Goal: Task Accomplishment & Management: Use online tool/utility

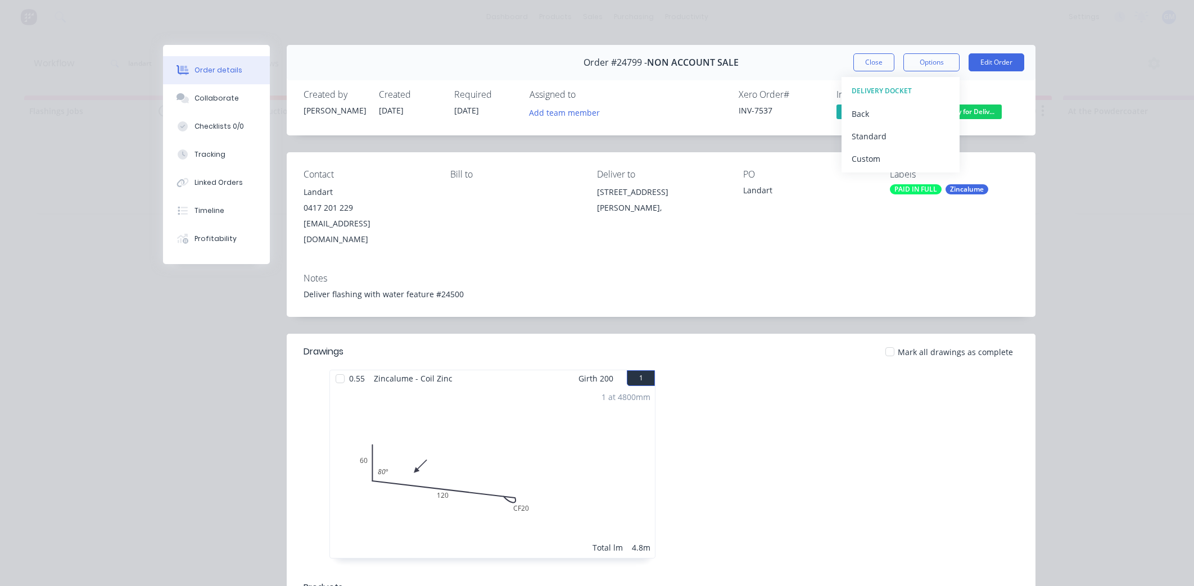
scroll to position [0, 1009]
click at [876, 62] on button "Close" at bounding box center [873, 62] width 41 height 18
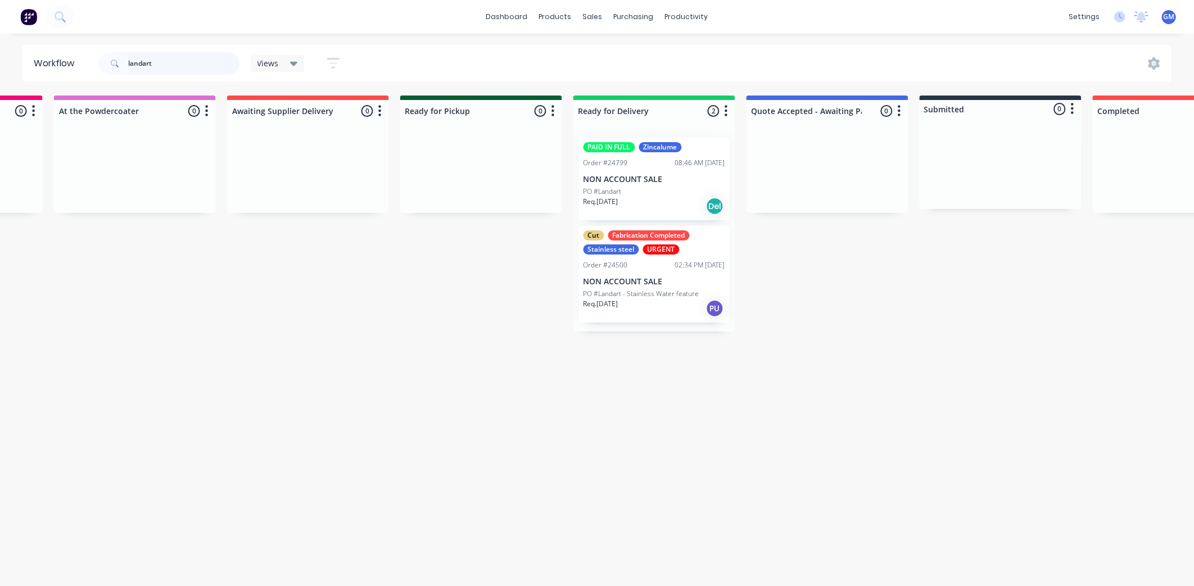
drag, startPoint x: 174, startPoint y: 65, endPoint x: 0, endPoint y: 48, distance: 175.0
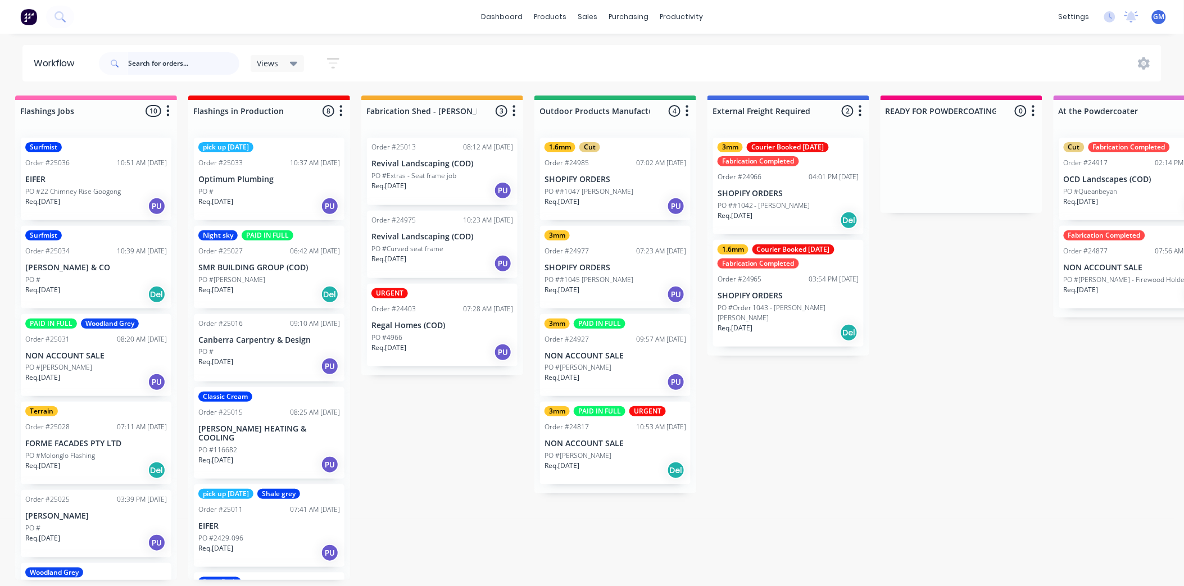
scroll to position [0, 0]
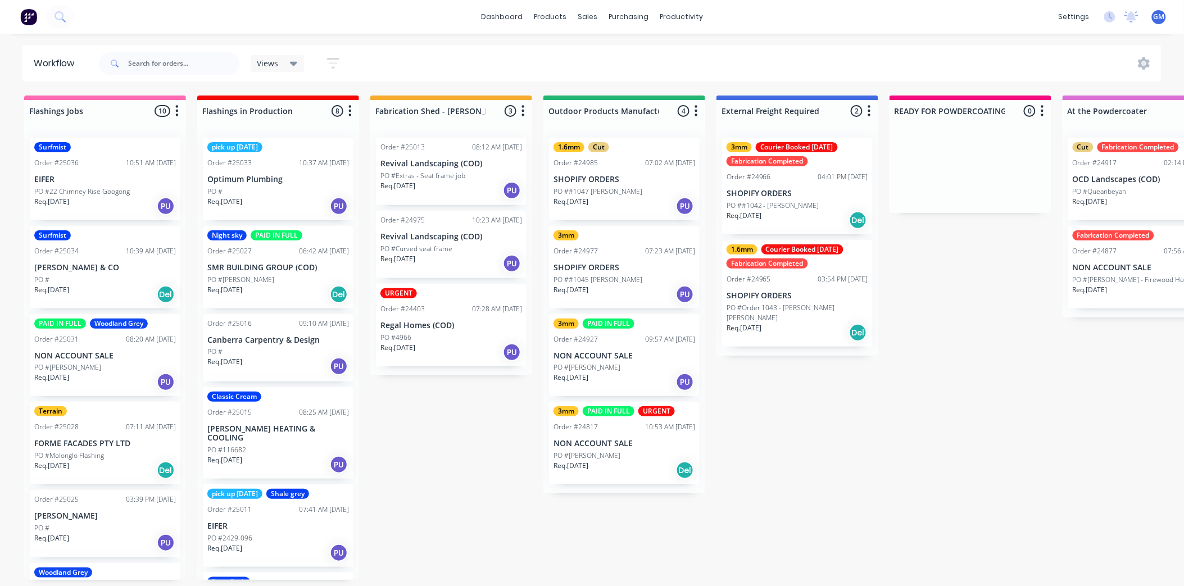
click at [454, 321] on p "Regal Homes (COD)" at bounding box center [451, 326] width 142 height 10
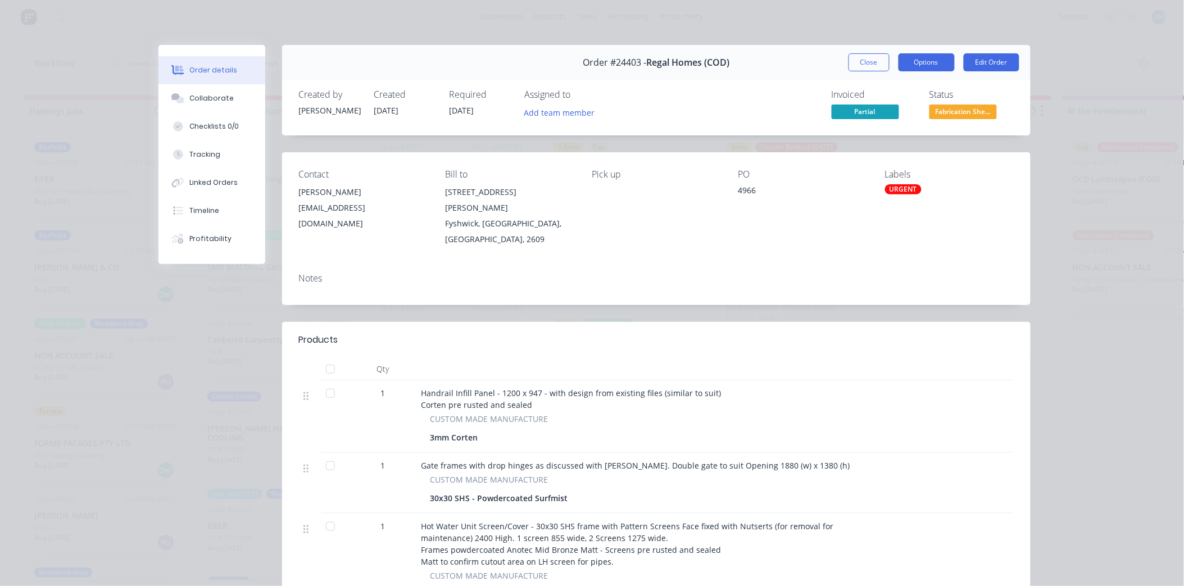
click at [922, 58] on button "Options" at bounding box center [927, 62] width 56 height 18
click at [920, 59] on button "Options" at bounding box center [927, 62] width 56 height 18
click at [1053, 239] on div "Order details Collaborate Checklists 0/0 Tracking Linked Orders Timeline Profit…" at bounding box center [592, 293] width 1184 height 586
drag, startPoint x: 635, startPoint y: 61, endPoint x: 611, endPoint y: 71, distance: 26.2
click at [611, 71] on div "Order #24403 - Regal Homes (COD)" at bounding box center [656, 62] width 147 height 33
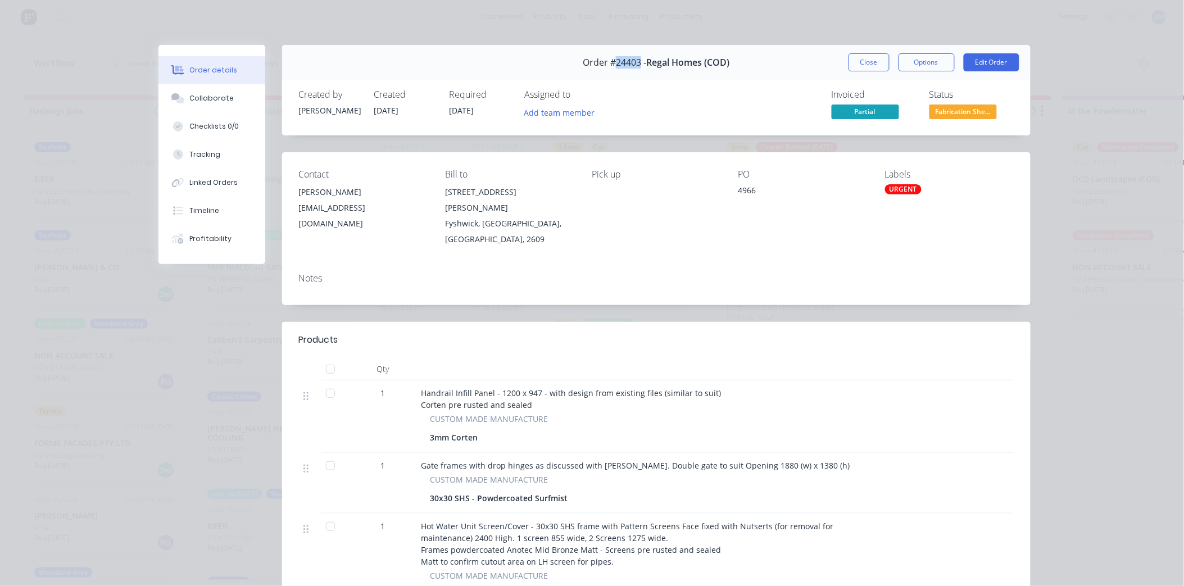
copy span "24403"
